Goal: Transaction & Acquisition: Download file/media

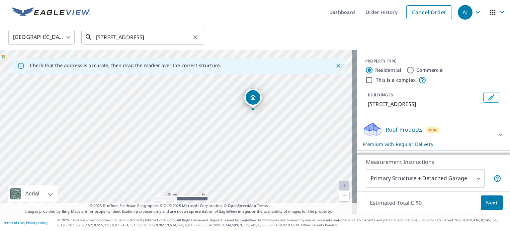
click at [115, 38] on input "[STREET_ADDRESS]" at bounding box center [143, 37] width 95 height 19
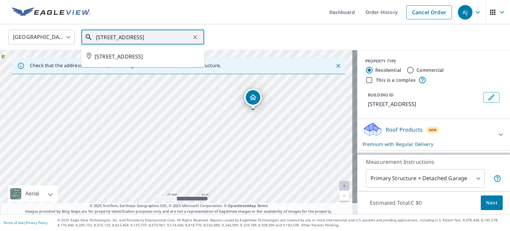
click at [115, 38] on input "[STREET_ADDRESS]" at bounding box center [143, 37] width 95 height 19
paste input "[STREET_ADDRESS][PERSON_NAME]"
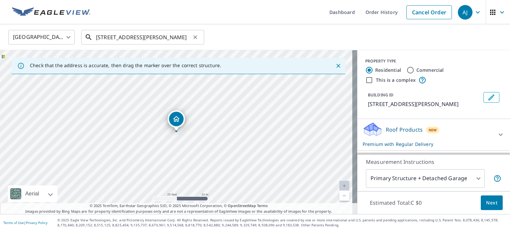
click at [179, 39] on input "[STREET_ADDRESS][PERSON_NAME]" at bounding box center [143, 37] width 95 height 19
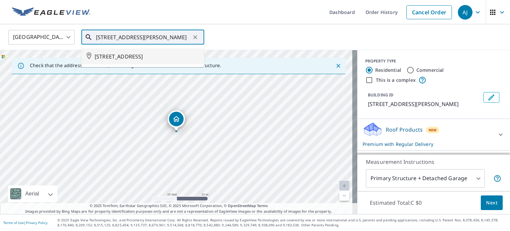
click at [151, 33] on input "[STREET_ADDRESS][PERSON_NAME]" at bounding box center [143, 37] width 95 height 19
click at [147, 35] on input "[STREET_ADDRESS][PERSON_NAME]" at bounding box center [143, 37] width 95 height 19
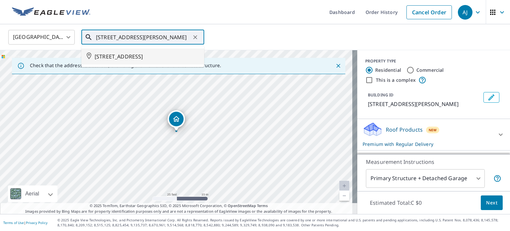
click at [183, 34] on input "[STREET_ADDRESS][PERSON_NAME]" at bounding box center [143, 37] width 95 height 19
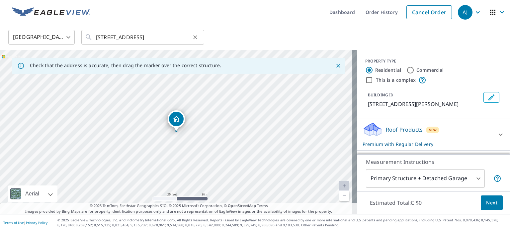
scroll to position [0, 0]
click at [183, 34] on div "You have existing orders for this property Review Previous Orders or Continue R…" at bounding box center [255, 115] width 510 height 231
click at [183, 34] on input "[STREET_ADDRESS]" at bounding box center [143, 37] width 95 height 19
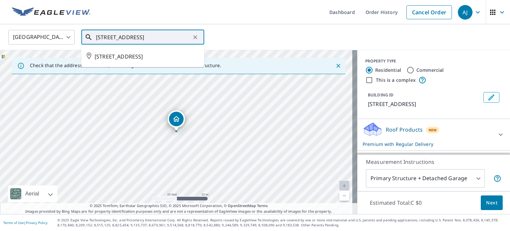
click at [183, 34] on input "[STREET_ADDRESS]" at bounding box center [143, 37] width 95 height 19
paste input "[STREET_ADDRESS][PERSON_NAME]"
click at [165, 59] on span "[STREET_ADDRESS][PERSON_NAME]" at bounding box center [147, 56] width 104 height 8
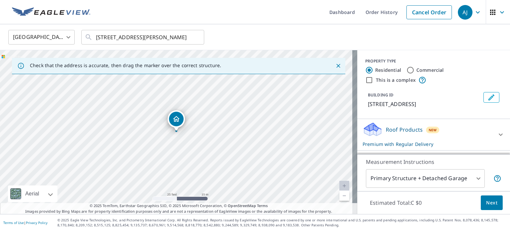
scroll to position [0, 0]
click at [125, 41] on input "[STREET_ADDRESS][PERSON_NAME]" at bounding box center [143, 37] width 95 height 19
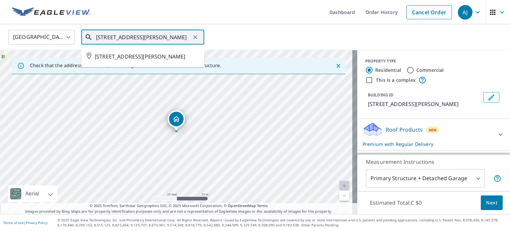
click at [125, 41] on input "[STREET_ADDRESS][PERSON_NAME]" at bounding box center [143, 37] width 95 height 19
paste input "[STREET_ADDRESS]"
click at [119, 60] on li "[STREET_ADDRESS]" at bounding box center [142, 56] width 123 height 16
type input "[STREET_ADDRESS]"
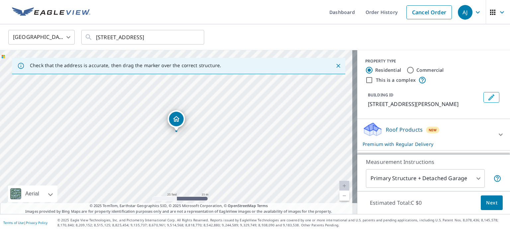
scroll to position [0, 0]
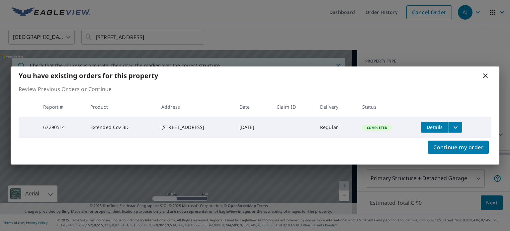
click at [462, 124] on button "filesDropdownBtn-67290514" at bounding box center [455, 127] width 14 height 11
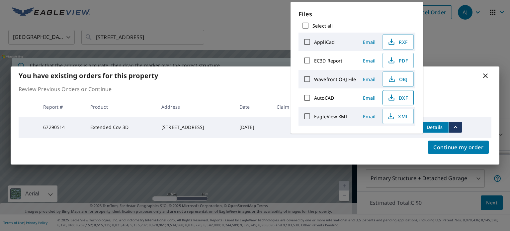
click at [399, 90] on button "DXF" at bounding box center [397, 97] width 31 height 15
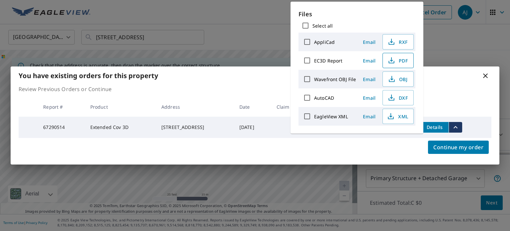
click at [401, 59] on span "PDF" at bounding box center [397, 60] width 21 height 8
